Goal: Information Seeking & Learning: Learn about a topic

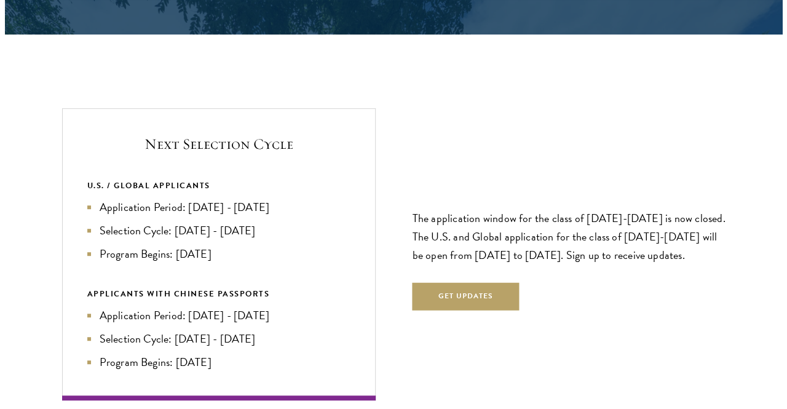
scroll to position [2522, 0]
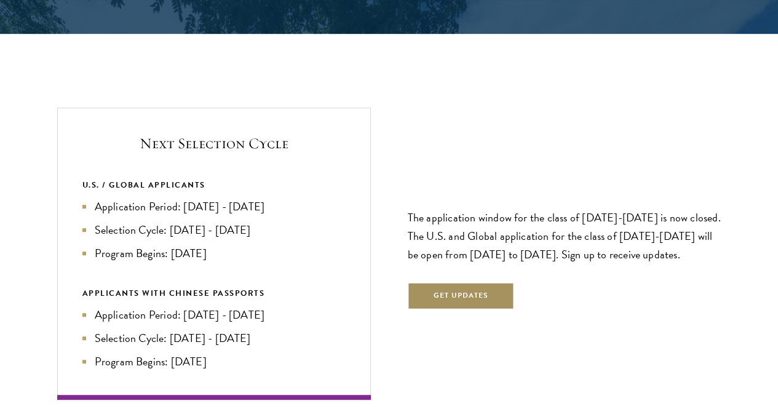
click at [481, 282] on button "Get Updates" at bounding box center [461, 296] width 107 height 28
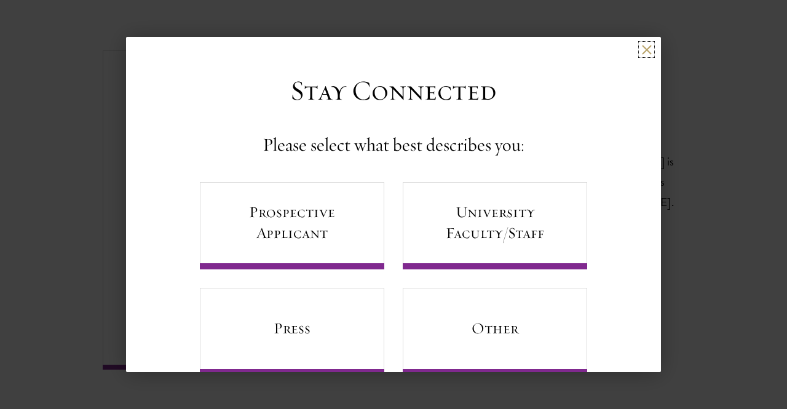
scroll to position [30, 0]
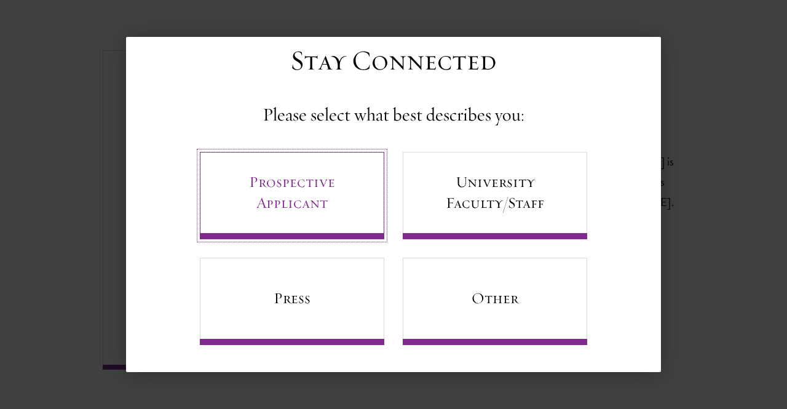
click at [301, 205] on link "Prospective Applicant" at bounding box center [292, 195] width 185 height 87
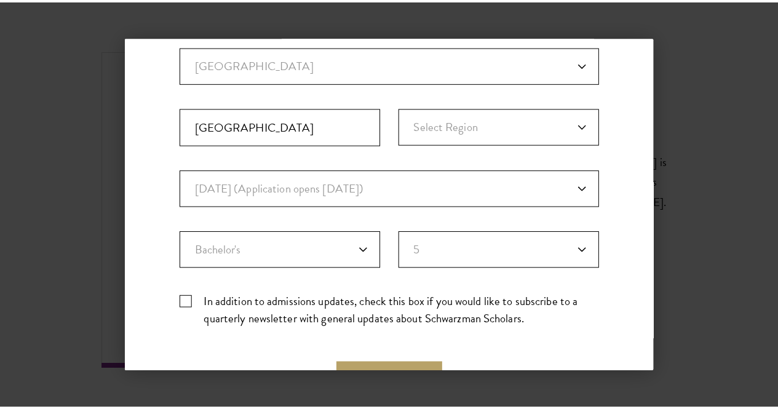
scroll to position [424, 0]
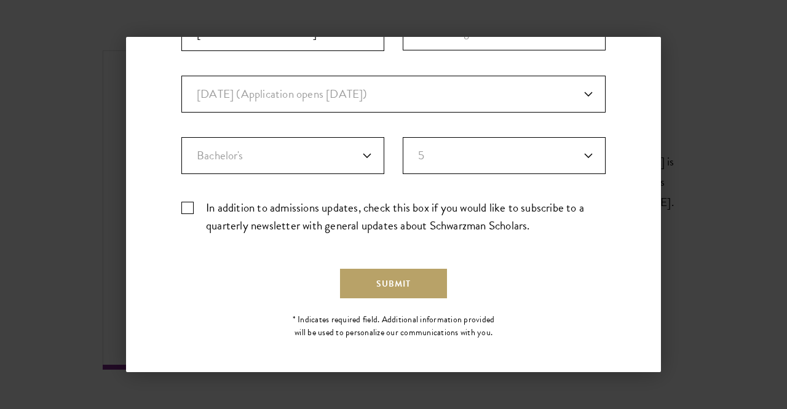
click at [695, 74] on div "Back Stay Connected Please select what best describes you: Prospective Applican…" at bounding box center [393, 204] width 787 height 335
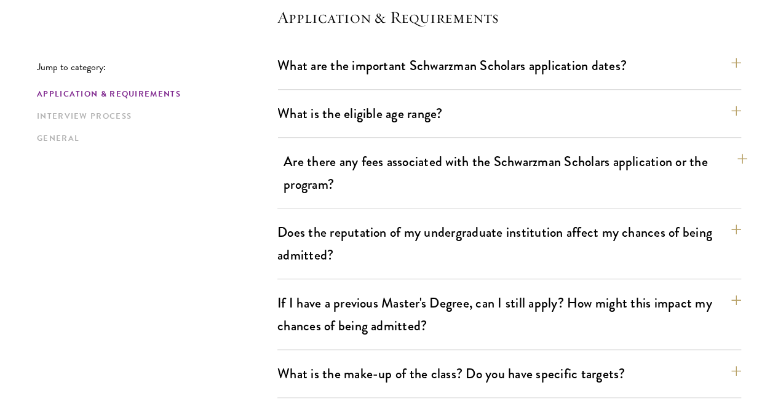
scroll to position [369, 0]
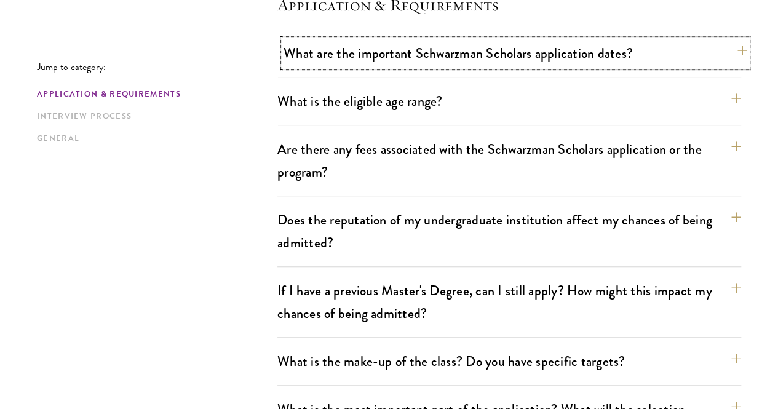
click at [426, 62] on button "What are the important Schwarzman Scholars application dates?" at bounding box center [516, 53] width 464 height 28
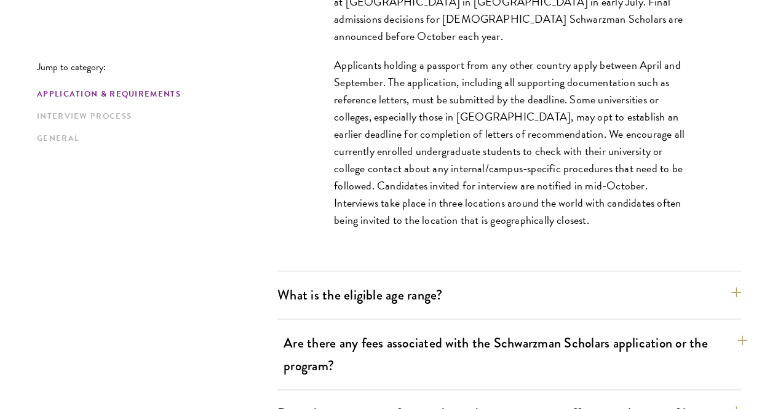
scroll to position [677, 0]
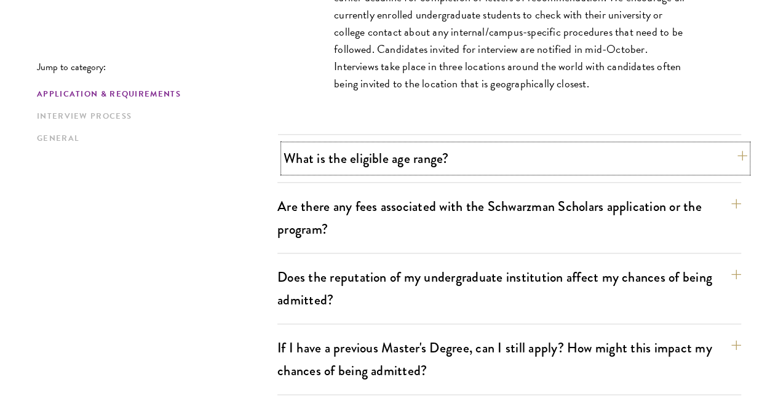
click at [407, 170] on button "What is the eligible age range?" at bounding box center [516, 159] width 464 height 28
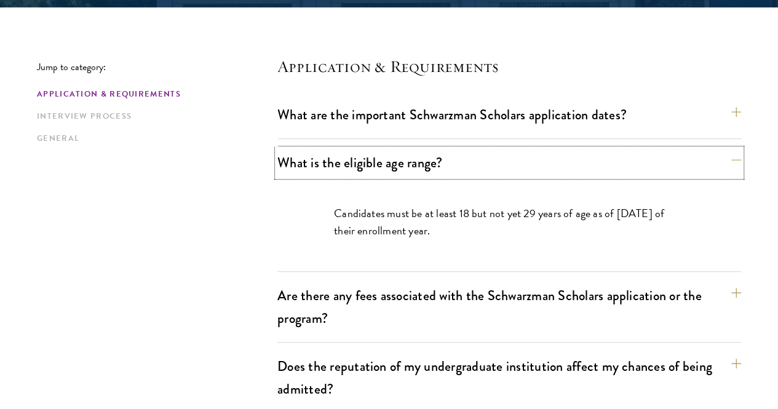
scroll to position [431, 0]
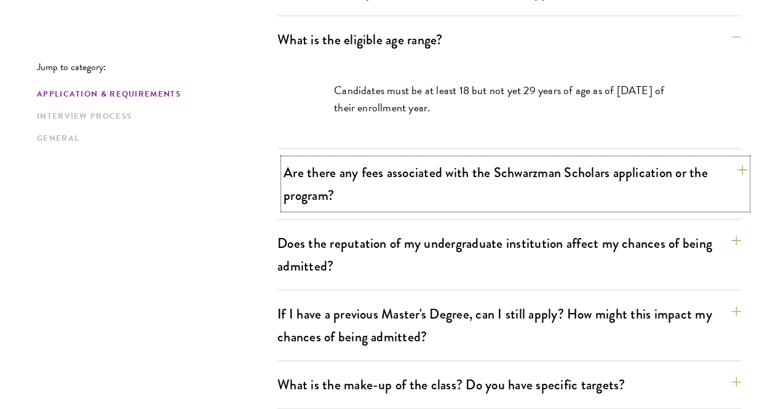
click at [415, 159] on button "Are there any fees associated with the Schwarzman Scholars application or the p…" at bounding box center [516, 184] width 464 height 50
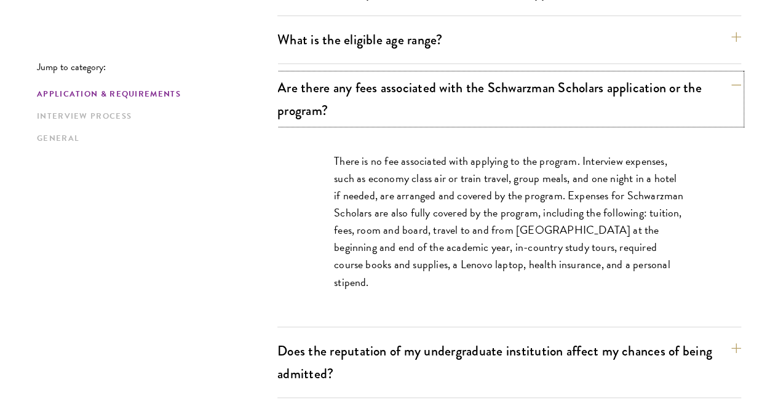
scroll to position [554, 0]
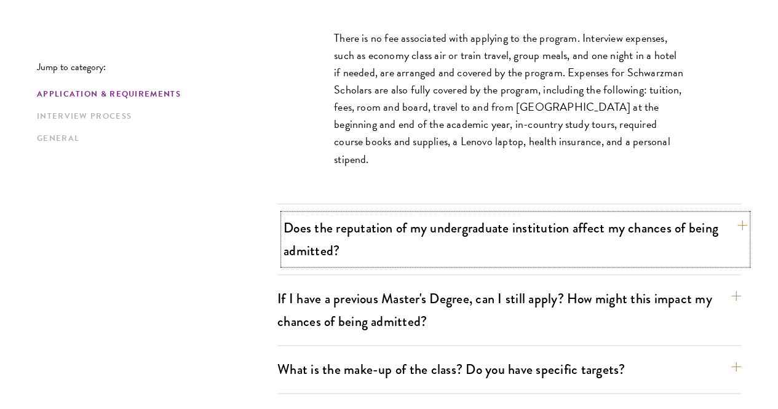
click at [381, 237] on button "Does the reputation of my undergraduate institution affect my chances of being …" at bounding box center [516, 239] width 464 height 50
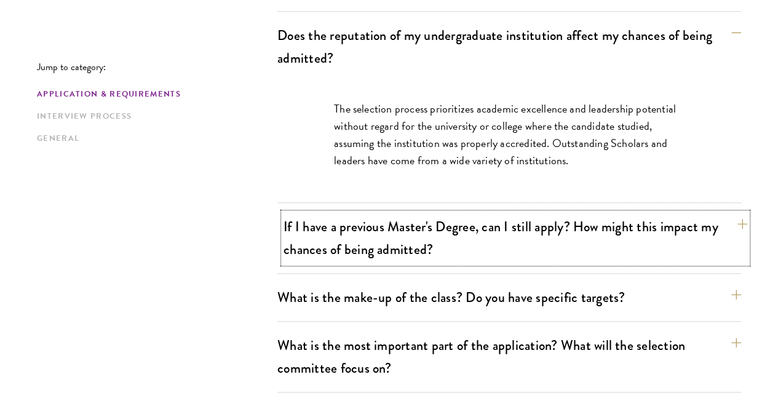
click at [407, 227] on button "If I have a previous Master's Degree, can I still apply? How might this impact …" at bounding box center [516, 238] width 464 height 50
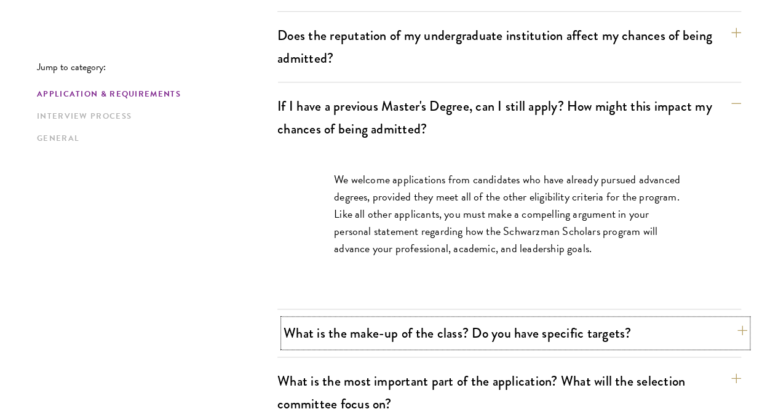
click at [392, 319] on button "What is the make-up of the class? Do you have specific targets?" at bounding box center [516, 333] width 464 height 28
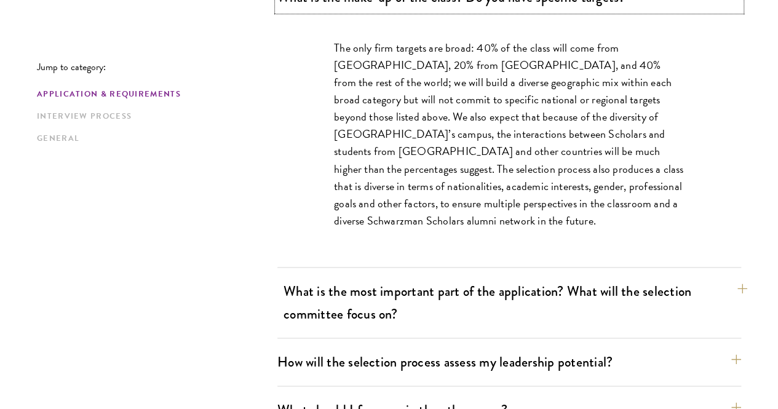
scroll to position [738, 0]
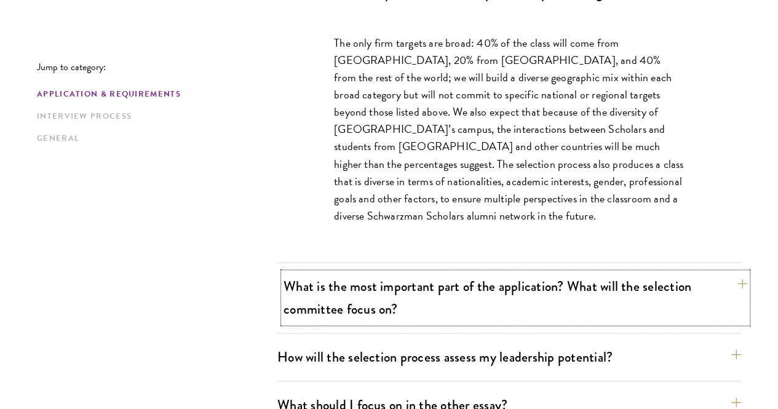
click at [413, 273] on button "What is the most important part of the application? What will the selection com…" at bounding box center [516, 298] width 464 height 50
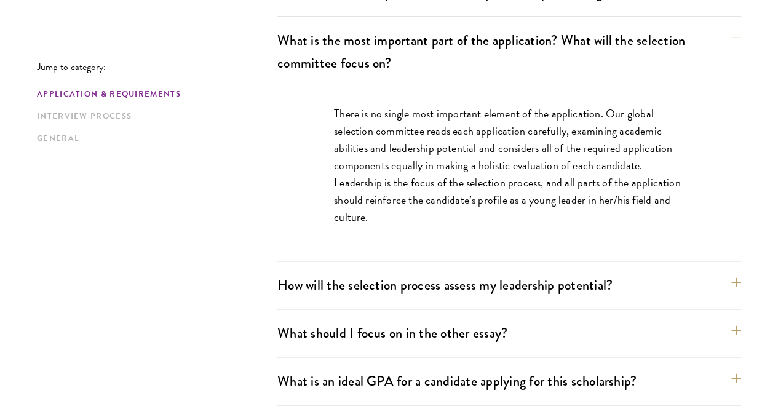
click at [416, 271] on div "How will the selection process assess my leadership potential? The Schwarzman S…" at bounding box center [509, 290] width 464 height 38
click at [421, 271] on button "How will the selection process assess my leadership potential?" at bounding box center [516, 285] width 464 height 28
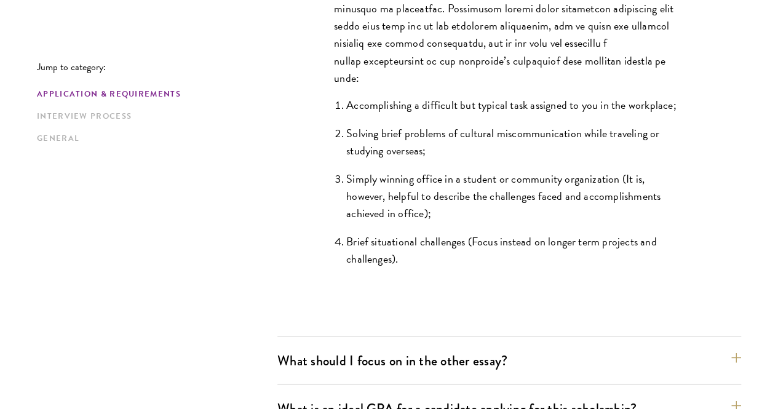
scroll to position [1353, 0]
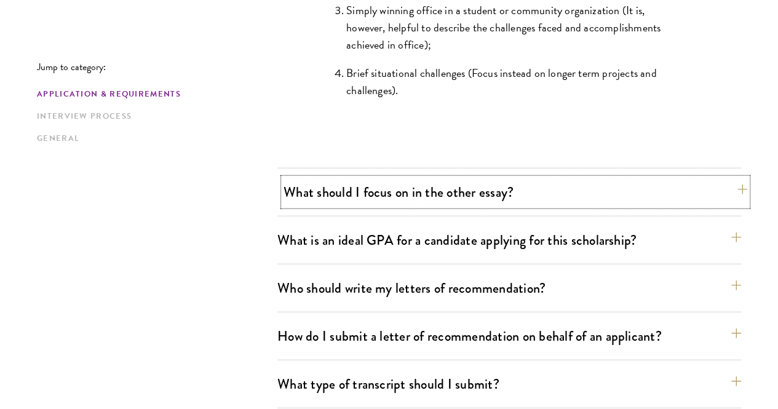
click at [397, 178] on button "What should I focus on in the other essay?" at bounding box center [516, 192] width 464 height 28
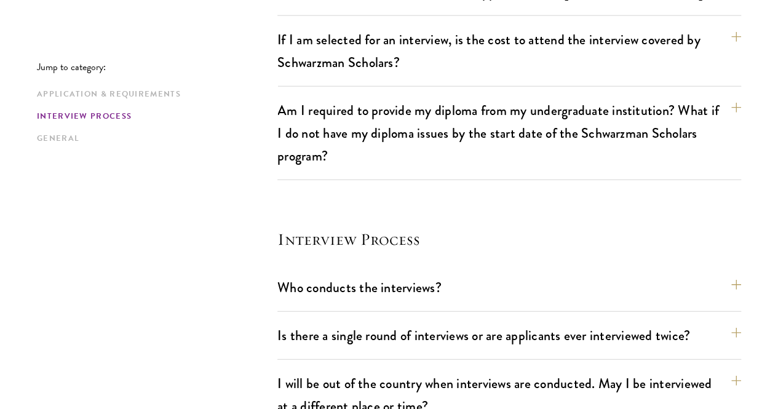
scroll to position [1600, 0]
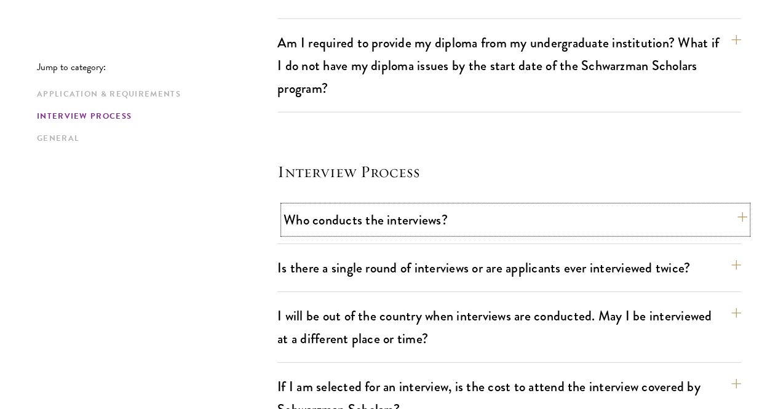
click at [391, 206] on button "Who conducts the interviews?" at bounding box center [516, 220] width 464 height 28
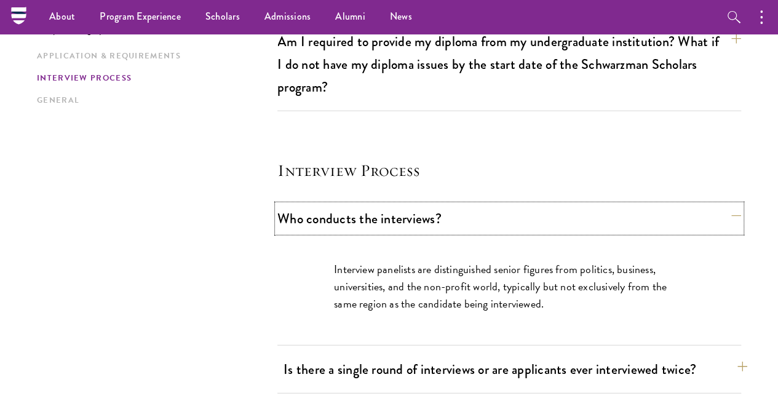
scroll to position [1425, 0]
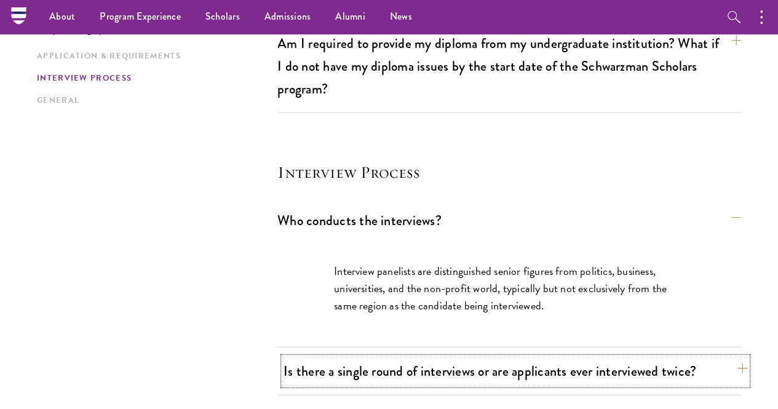
click at [385, 357] on button "Is there a single round of interviews or are applicants ever interviewed twice?" at bounding box center [516, 371] width 464 height 28
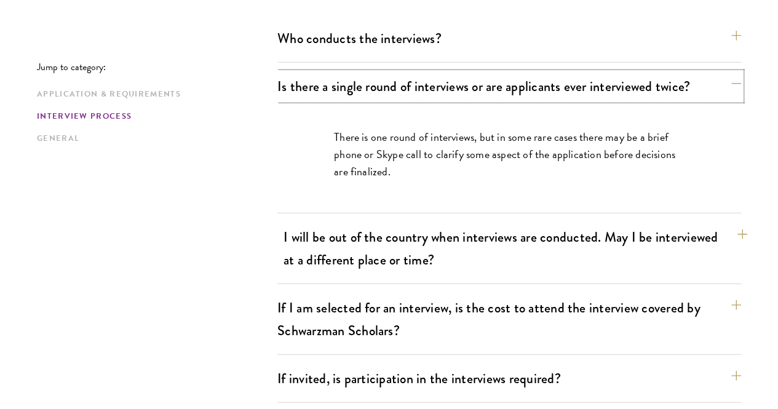
scroll to position [1609, 0]
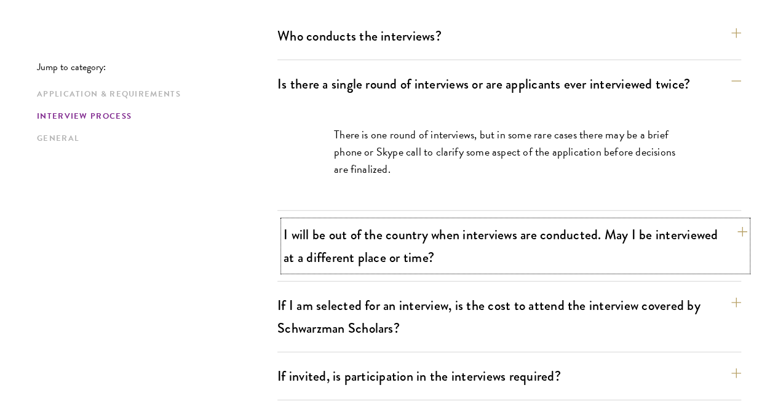
click at [394, 221] on button "I will be out of the country when interviews are conducted. May I be interviewe…" at bounding box center [516, 246] width 464 height 50
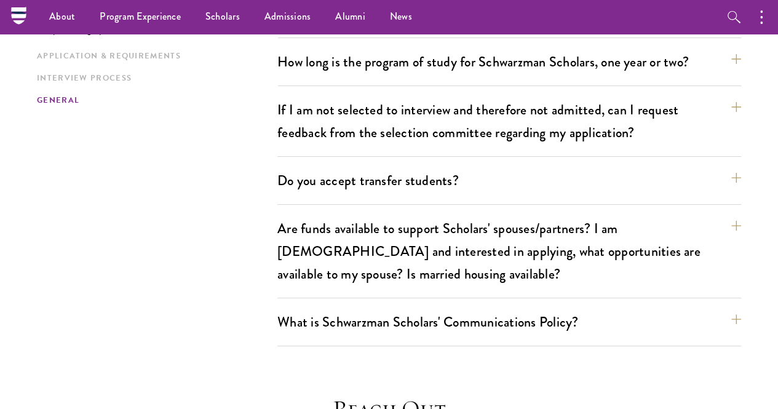
scroll to position [2225, 0]
